Goal: Browse casually

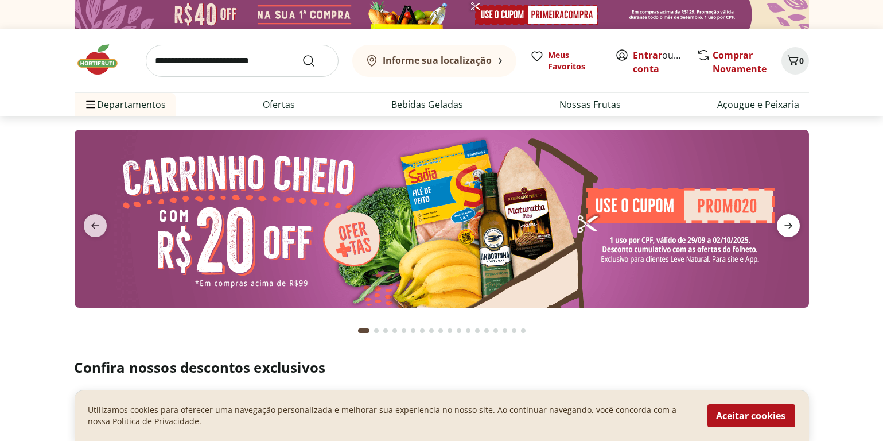
click at [790, 221] on icon "next" at bounding box center [788, 226] width 14 height 14
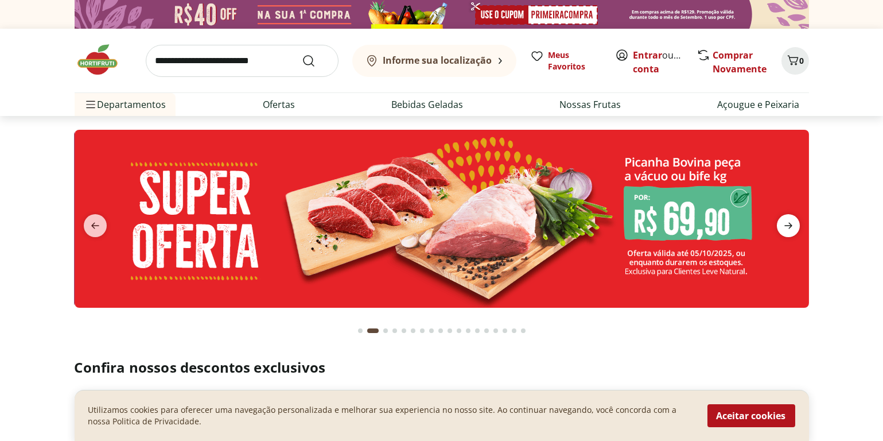
click at [790, 221] on icon "next" at bounding box center [788, 226] width 14 height 14
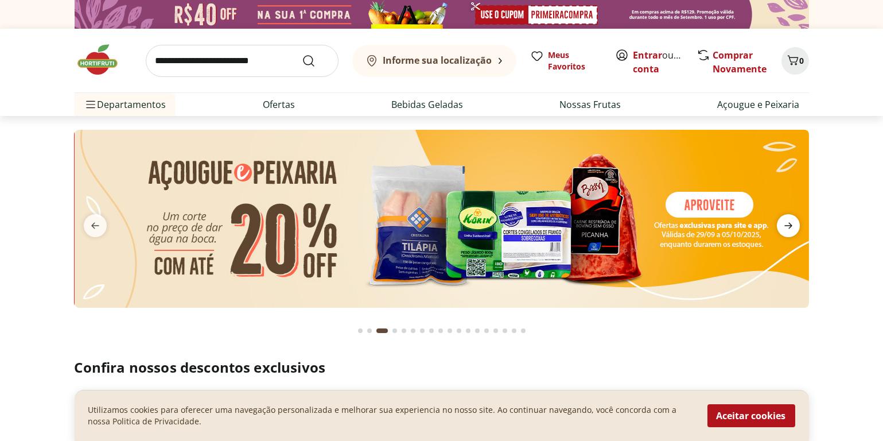
click at [790, 221] on icon "next" at bounding box center [788, 226] width 14 height 14
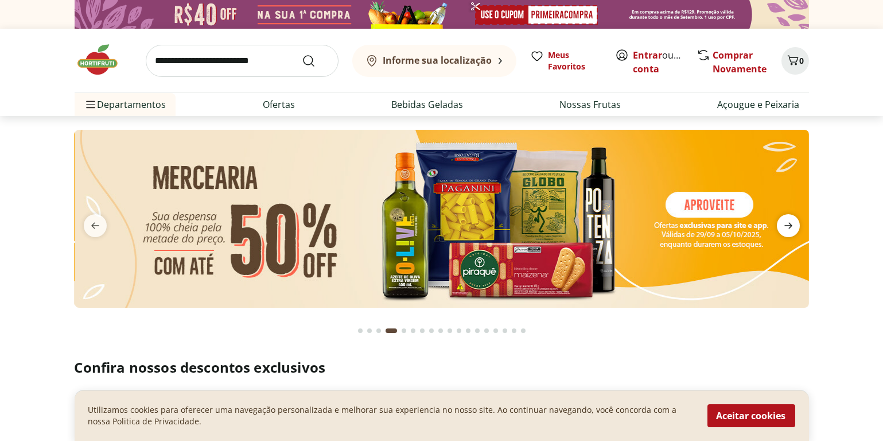
click at [790, 221] on icon "next" at bounding box center [788, 226] width 14 height 14
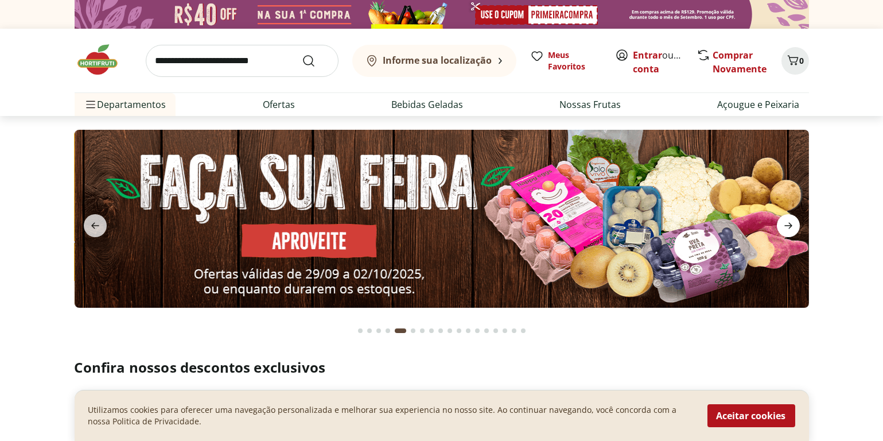
click at [790, 221] on icon "next" at bounding box center [788, 226] width 14 height 14
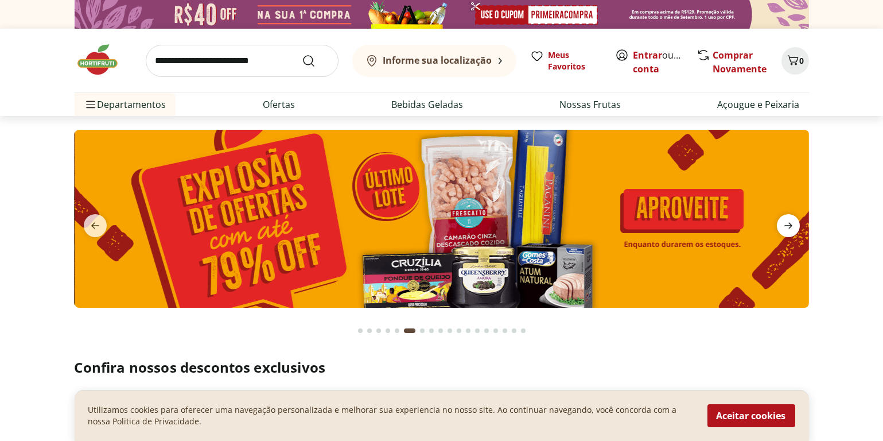
click at [790, 221] on icon "next" at bounding box center [788, 226] width 14 height 14
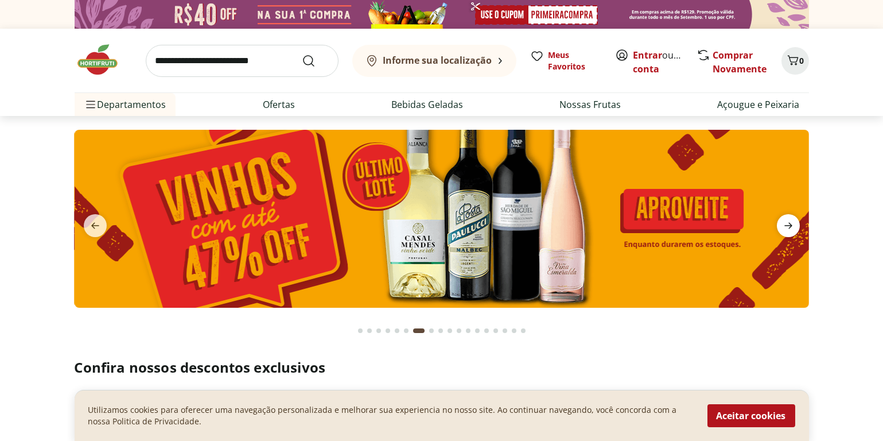
click at [790, 221] on icon "next" at bounding box center [788, 226] width 14 height 14
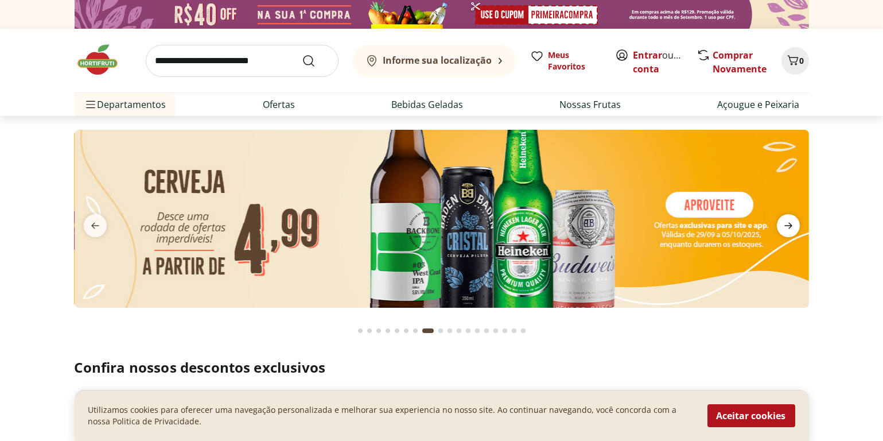
click at [790, 221] on icon "next" at bounding box center [788, 226] width 14 height 14
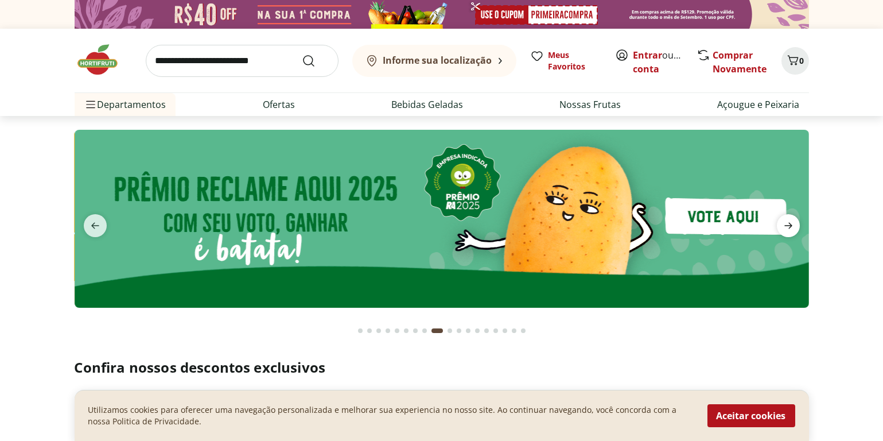
click at [790, 221] on icon "next" at bounding box center [788, 226] width 14 height 14
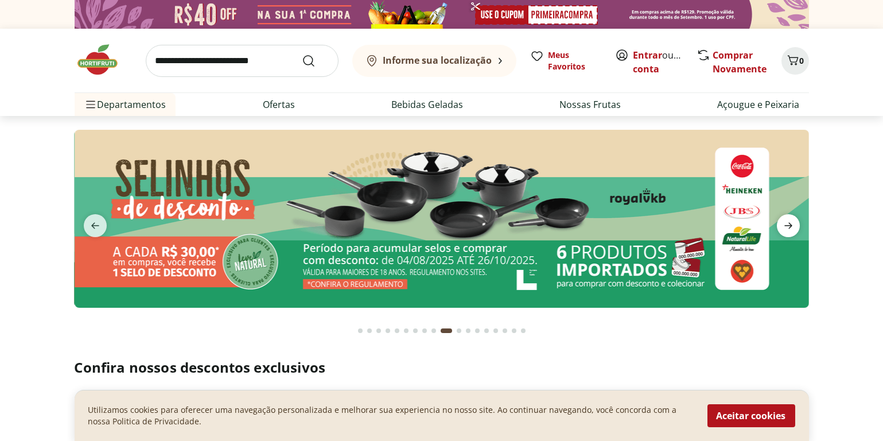
click at [790, 221] on icon "next" at bounding box center [788, 226] width 14 height 14
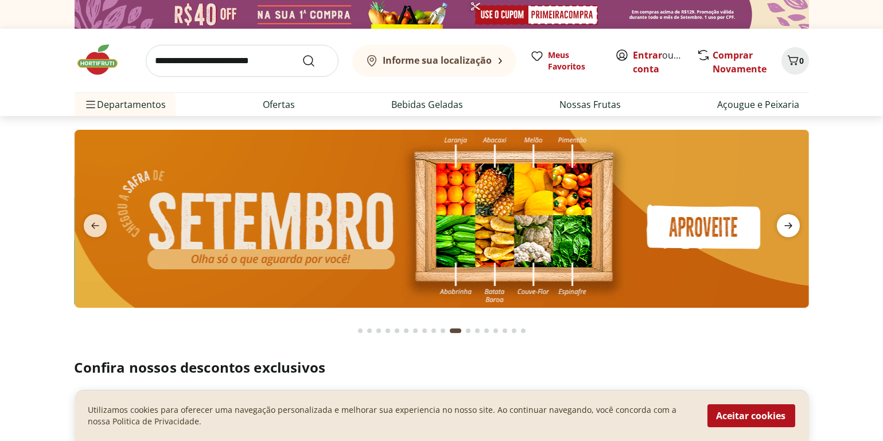
click at [790, 221] on icon "next" at bounding box center [788, 226] width 14 height 14
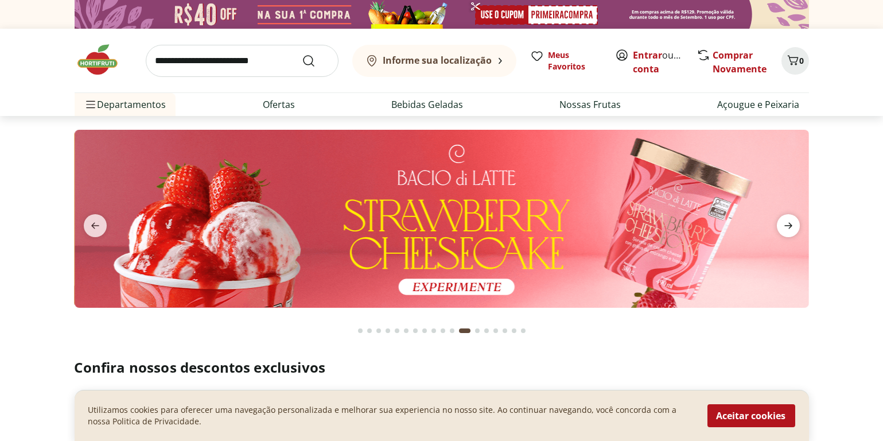
click at [790, 221] on icon "next" at bounding box center [788, 226] width 14 height 14
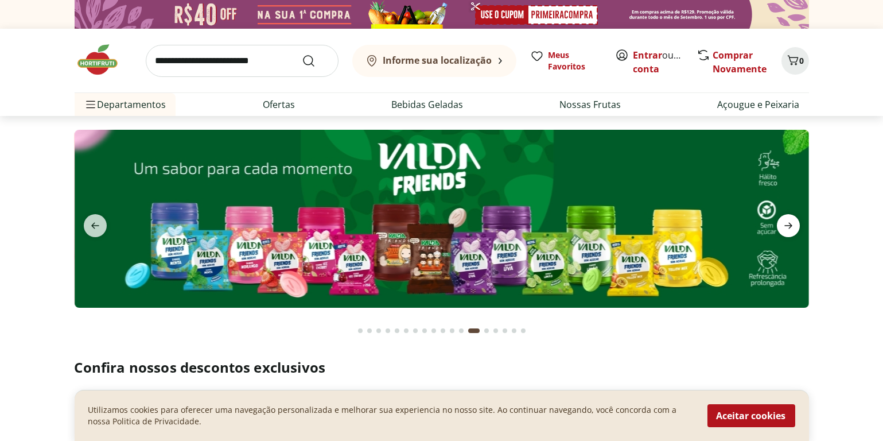
click at [790, 221] on icon "next" at bounding box center [788, 226] width 14 height 14
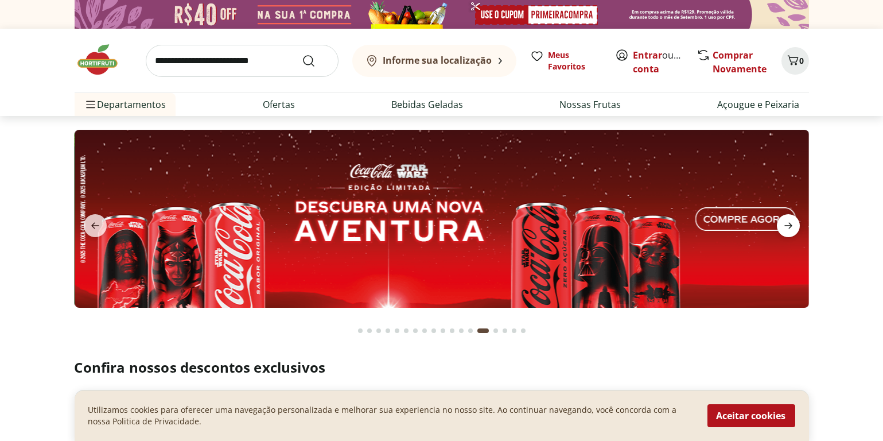
click at [790, 221] on icon "next" at bounding box center [788, 226] width 14 height 14
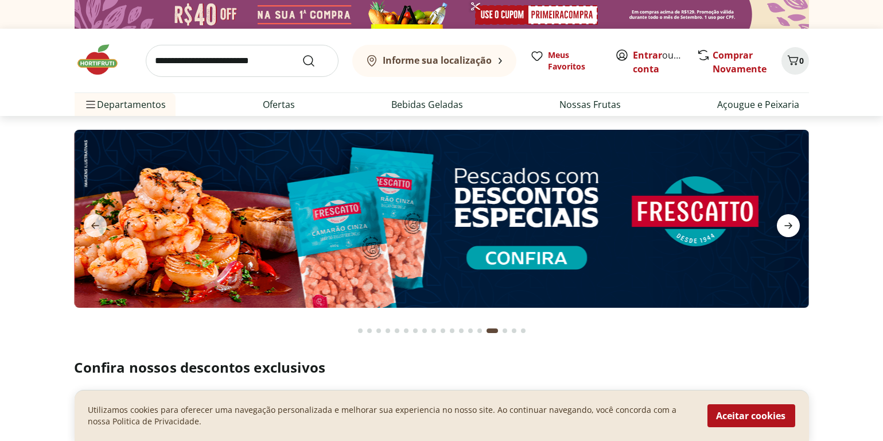
click at [790, 221] on icon "next" at bounding box center [788, 226] width 14 height 14
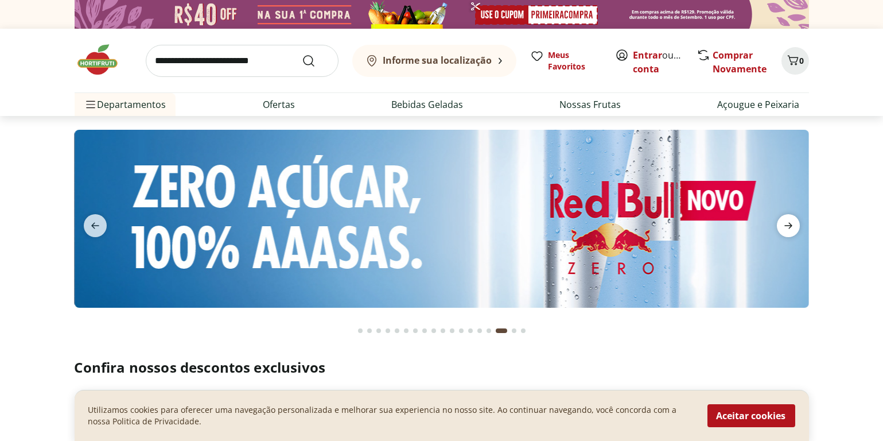
click at [790, 221] on icon "next" at bounding box center [788, 226] width 14 height 14
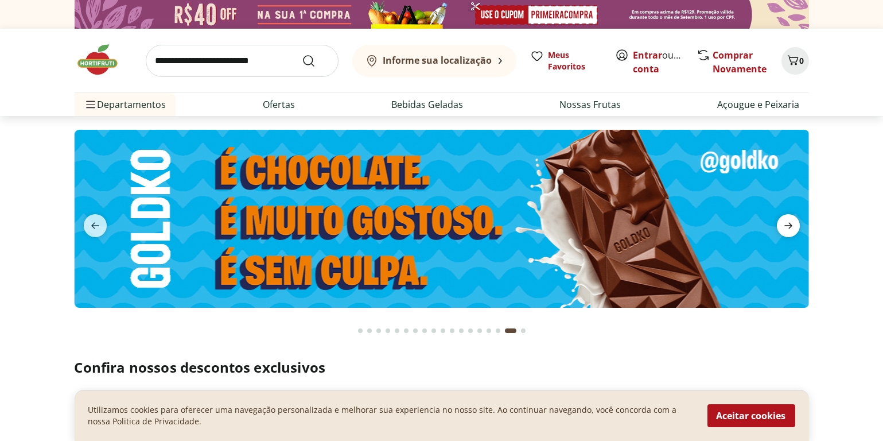
click at [790, 221] on icon "next" at bounding box center [788, 226] width 14 height 14
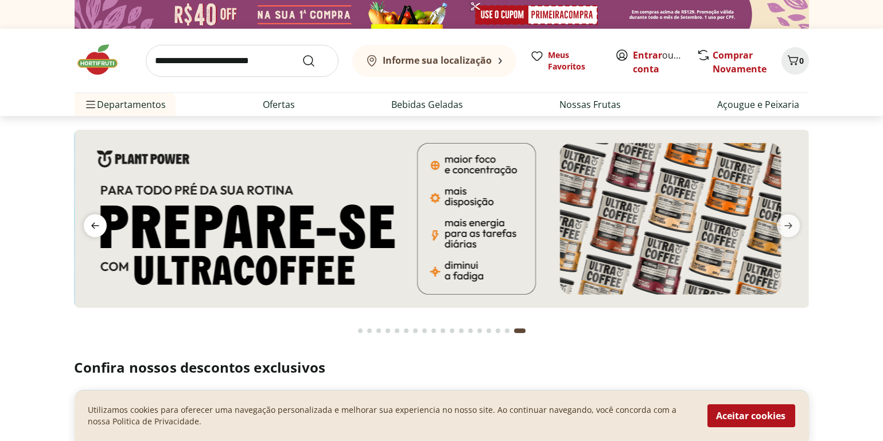
click at [96, 228] on icon "previous" at bounding box center [95, 226] width 14 height 14
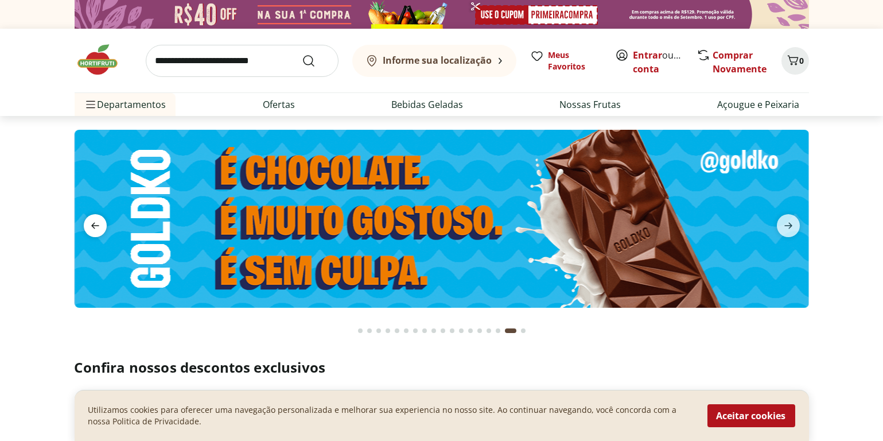
click at [96, 228] on icon "previous" at bounding box center [95, 226] width 14 height 14
